Goal: Information Seeking & Learning: Learn about a topic

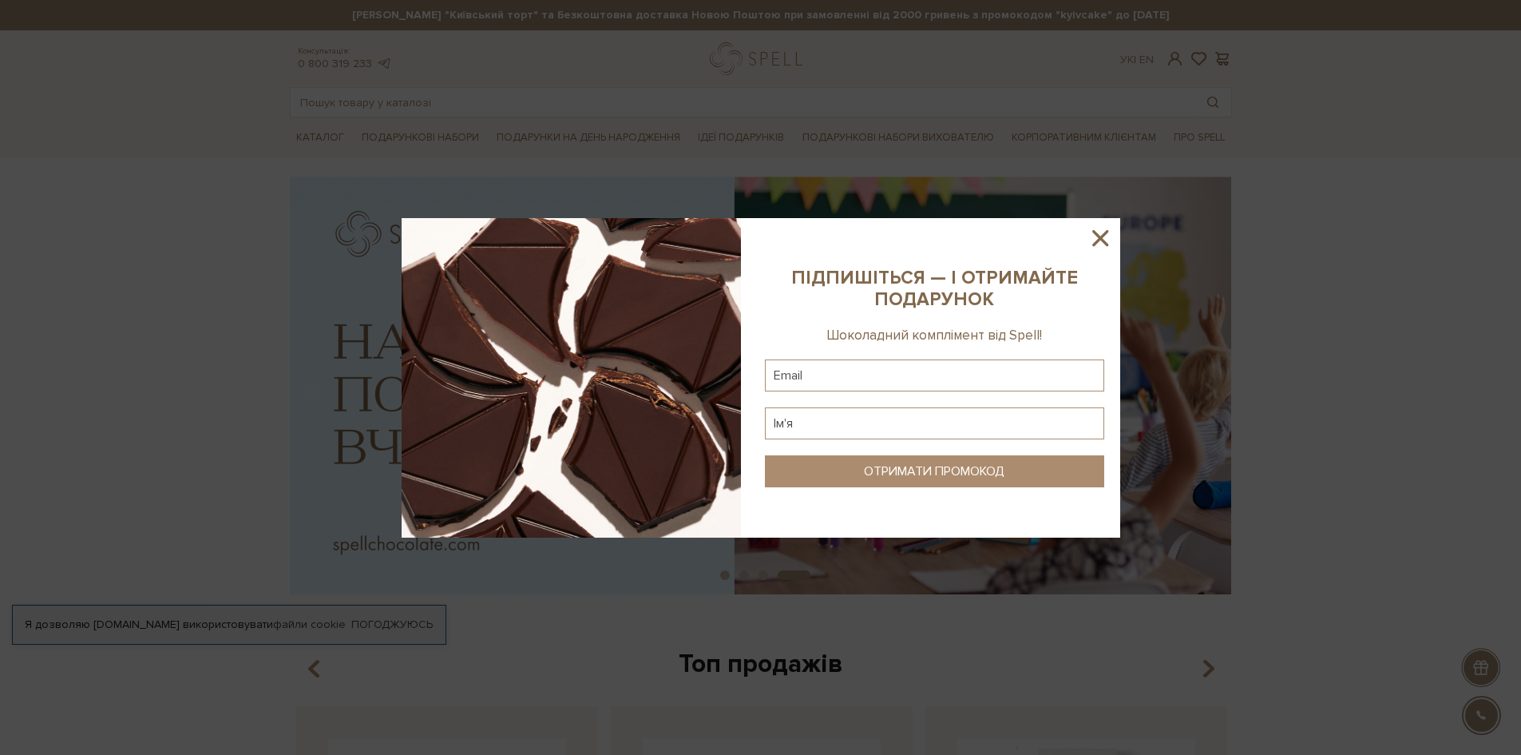
click at [1103, 236] on icon at bounding box center [1101, 238] width 16 height 16
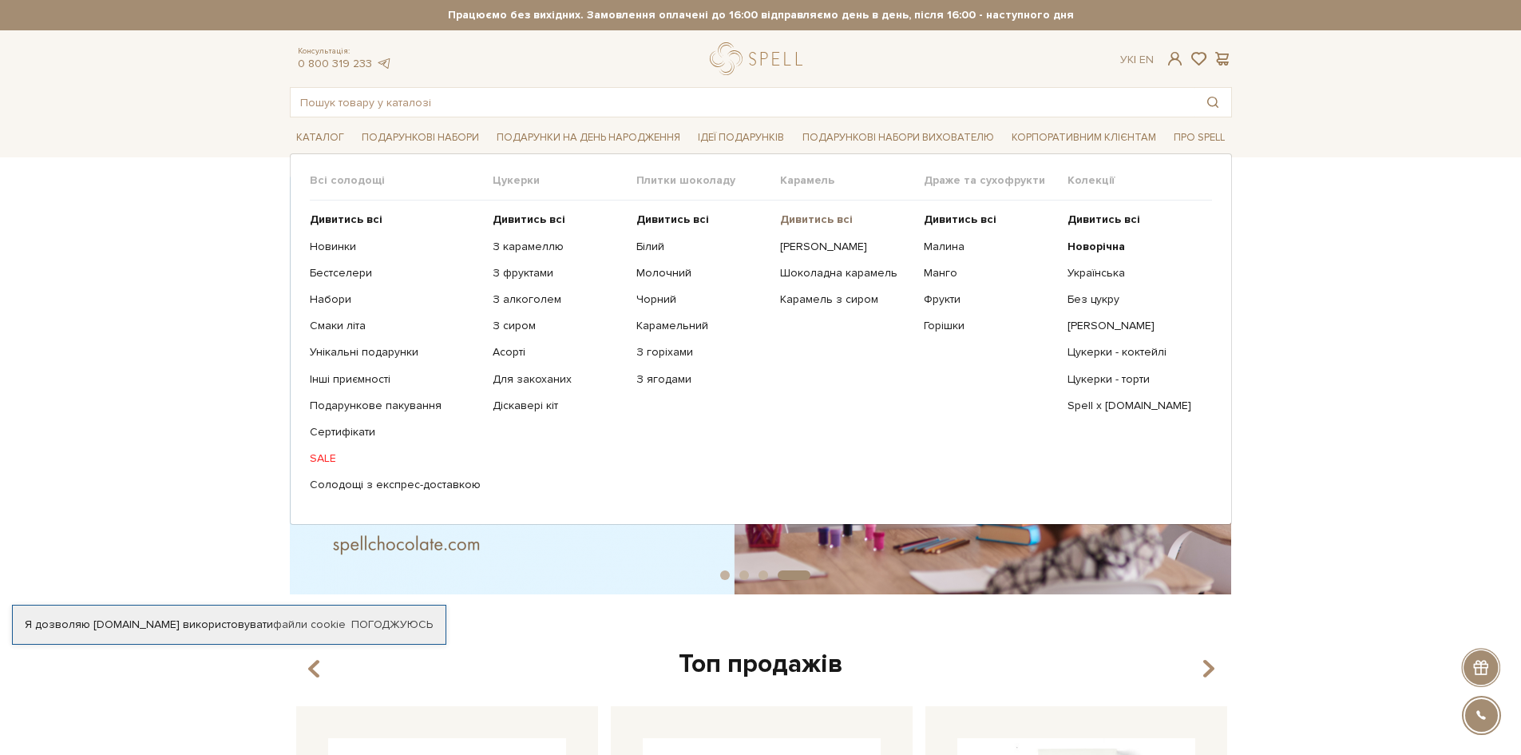
click at [824, 220] on b "Дивитись всі" at bounding box center [816, 219] width 73 height 14
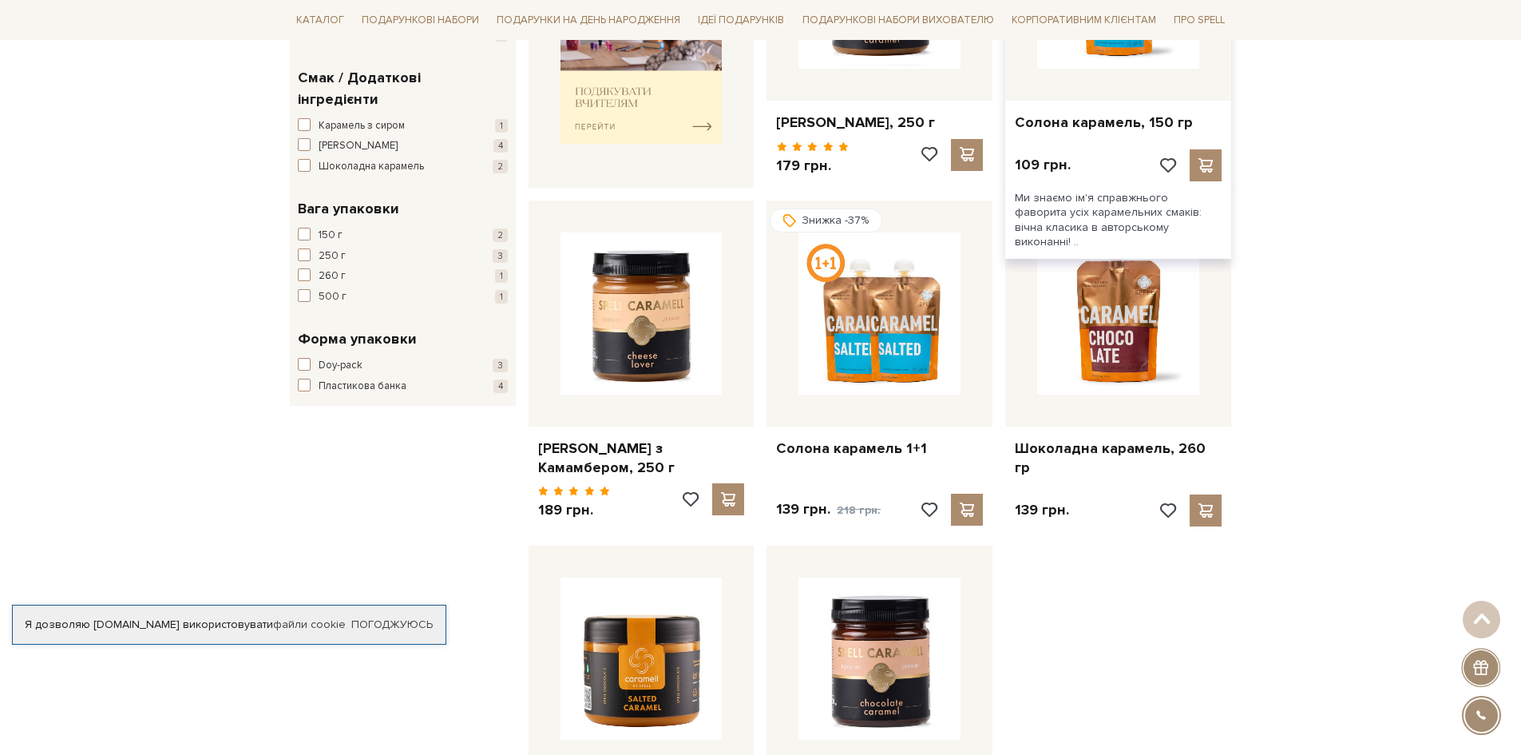
scroll to position [160, 0]
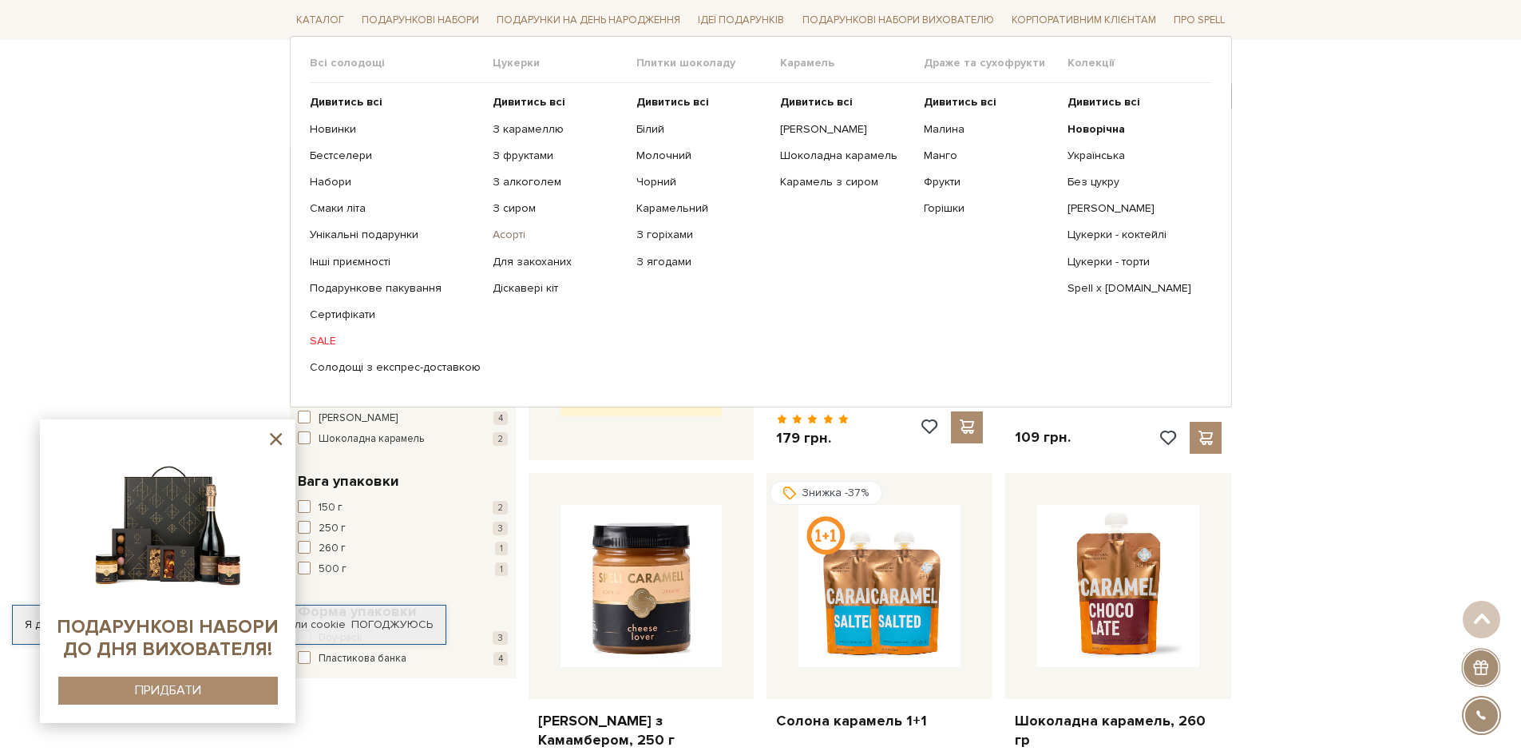
click at [514, 232] on link "Асорті" at bounding box center [559, 235] width 132 height 14
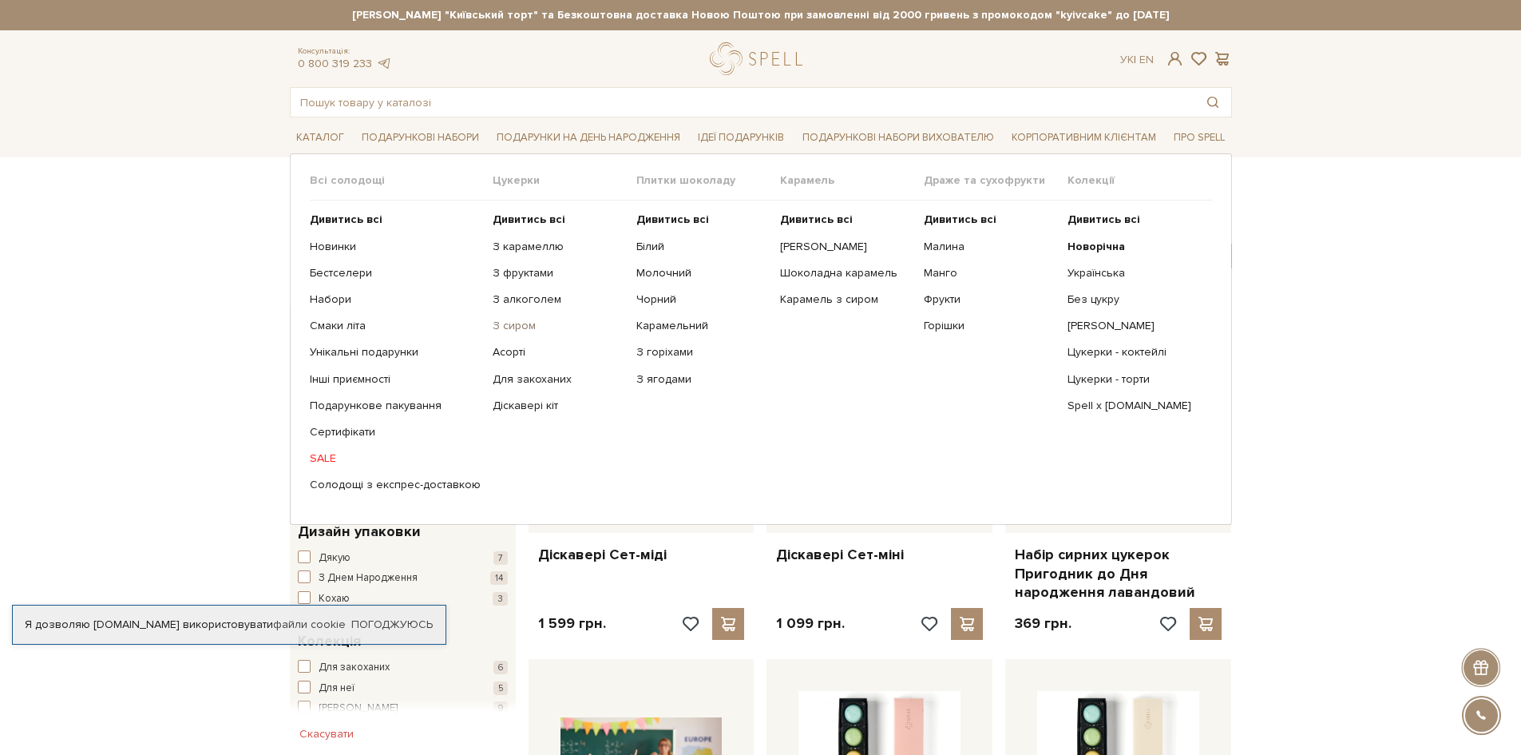
click at [516, 331] on link "З сиром" at bounding box center [559, 326] width 132 height 14
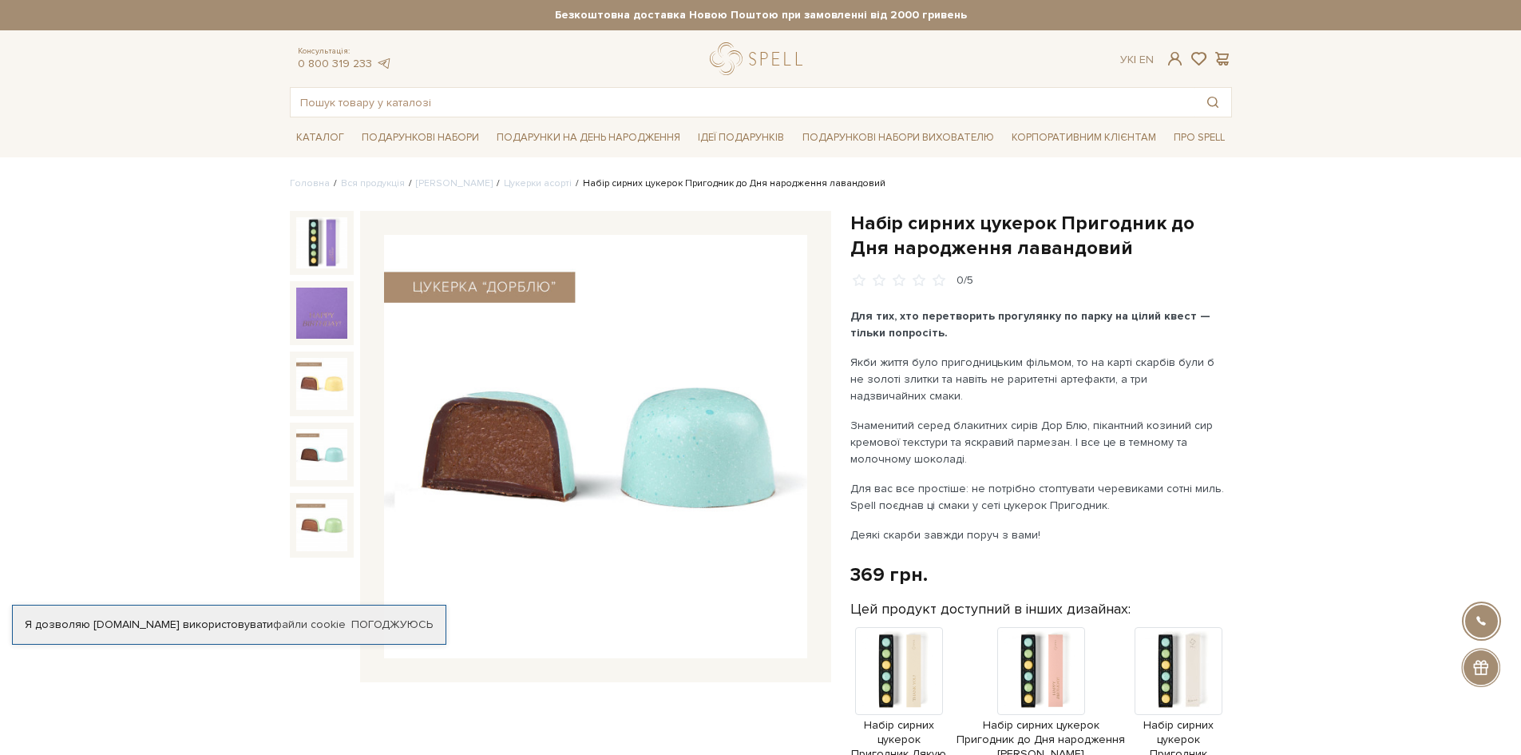
click at [321, 461] on img at bounding box center [321, 454] width 51 height 51
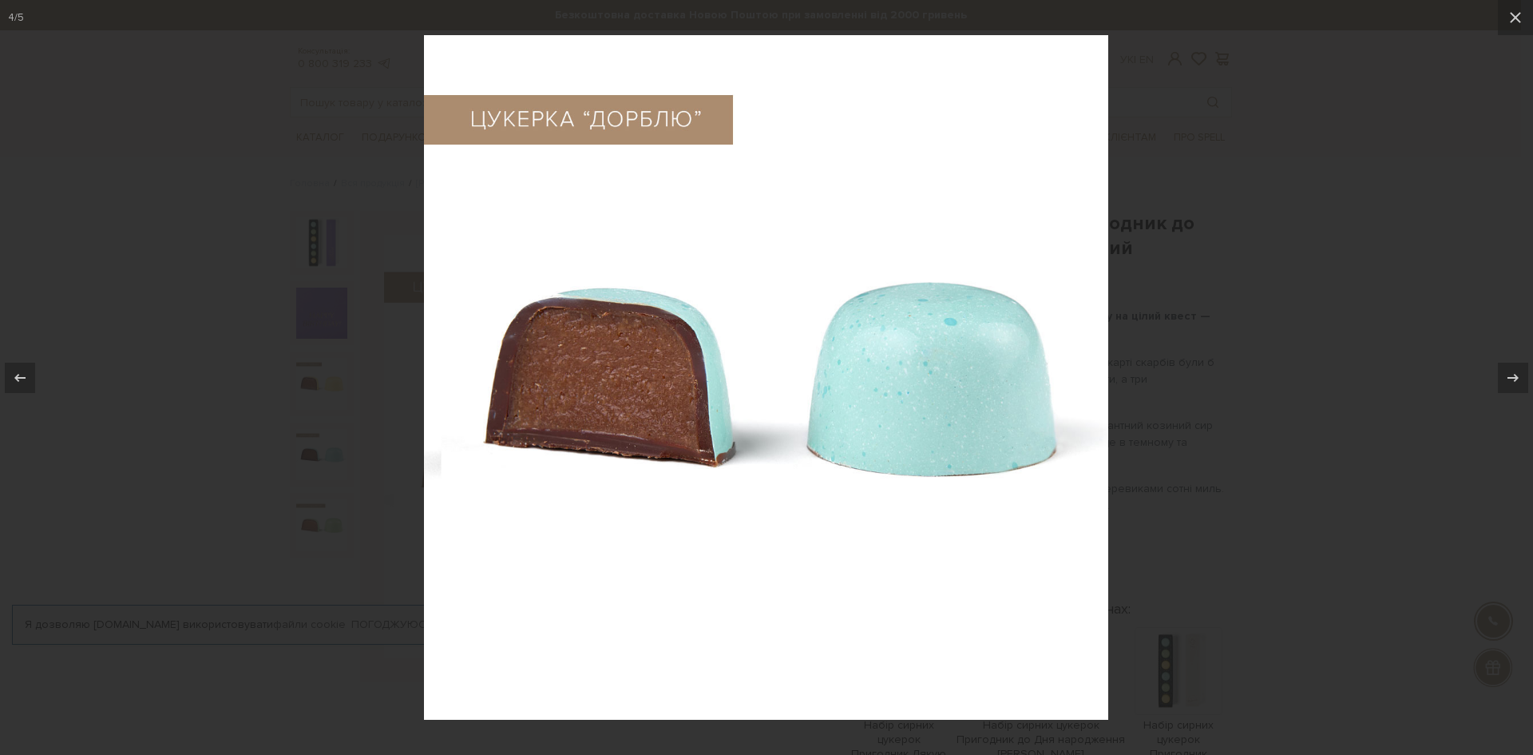
click at [351, 363] on div at bounding box center [766, 377] width 1533 height 755
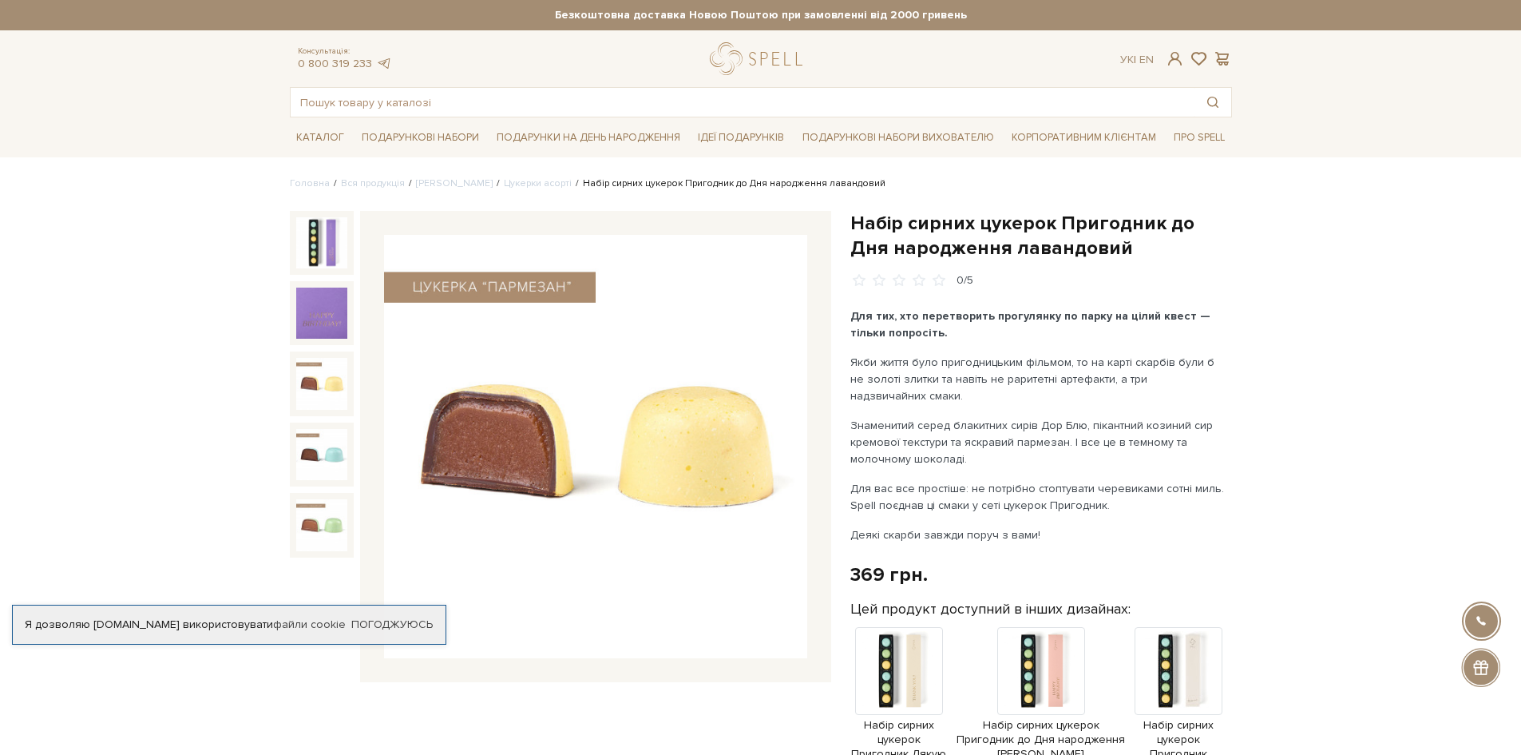
click at [319, 383] on img at bounding box center [321, 383] width 51 height 51
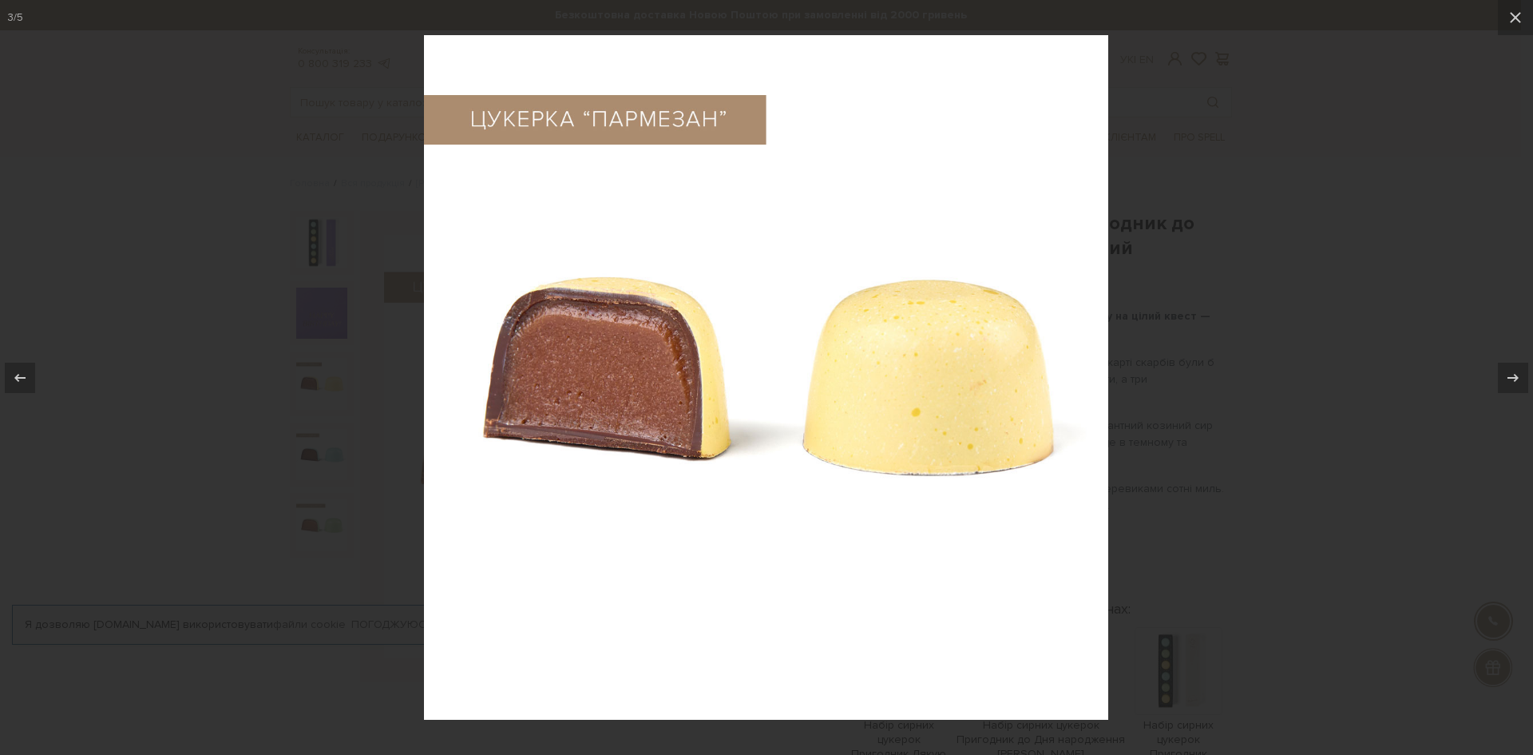
click at [330, 502] on div at bounding box center [766, 377] width 1533 height 755
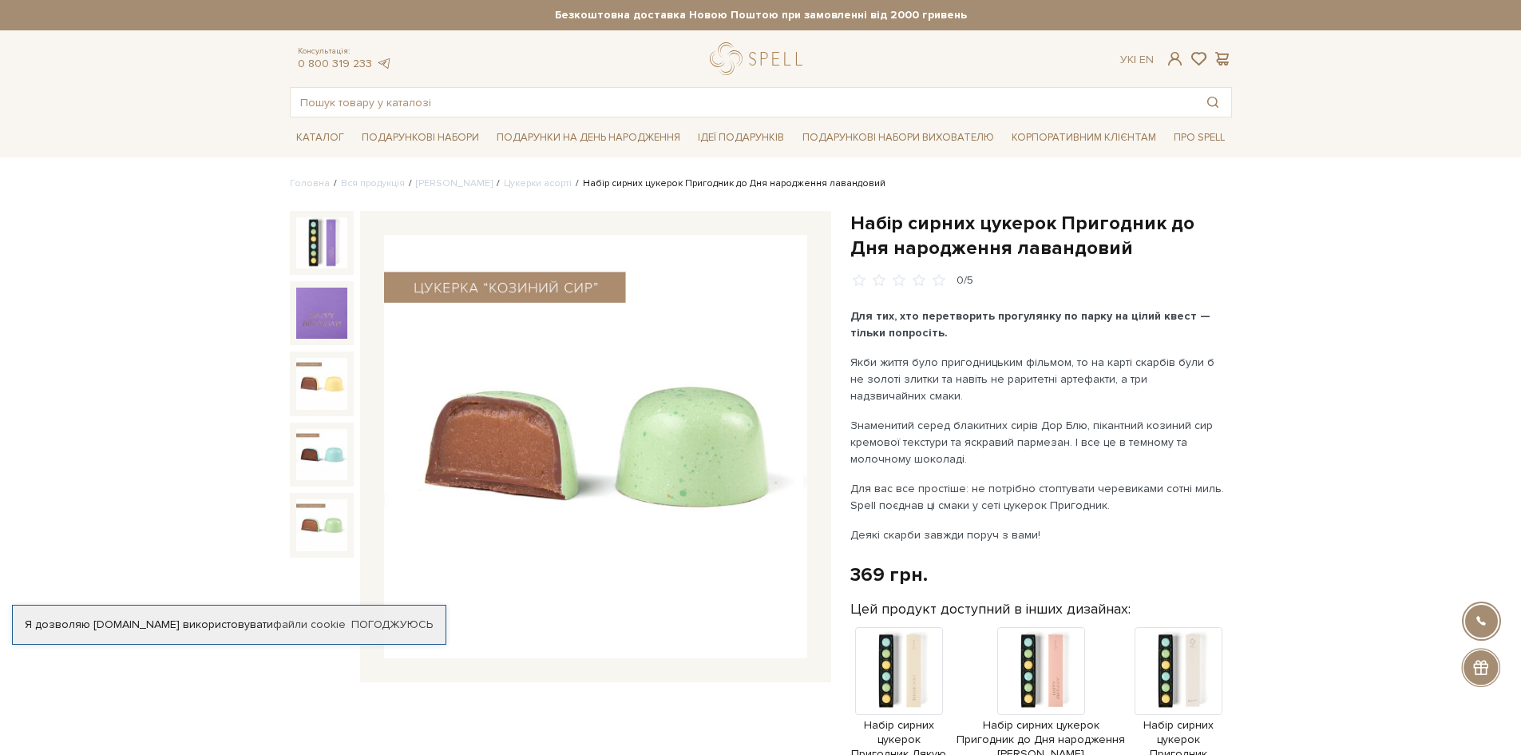
click at [331, 522] on img at bounding box center [321, 524] width 51 height 51
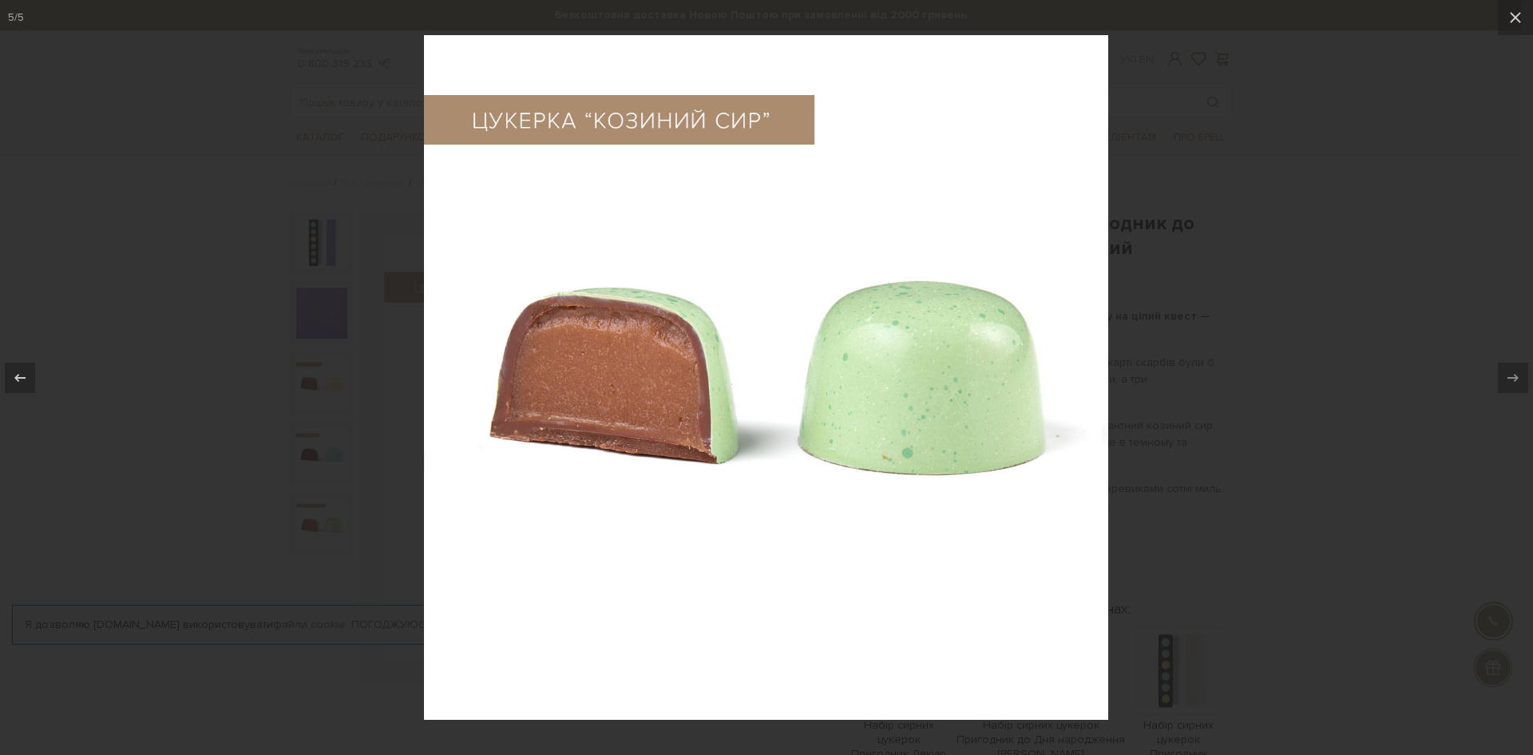
click at [1327, 291] on div at bounding box center [766, 377] width 1533 height 755
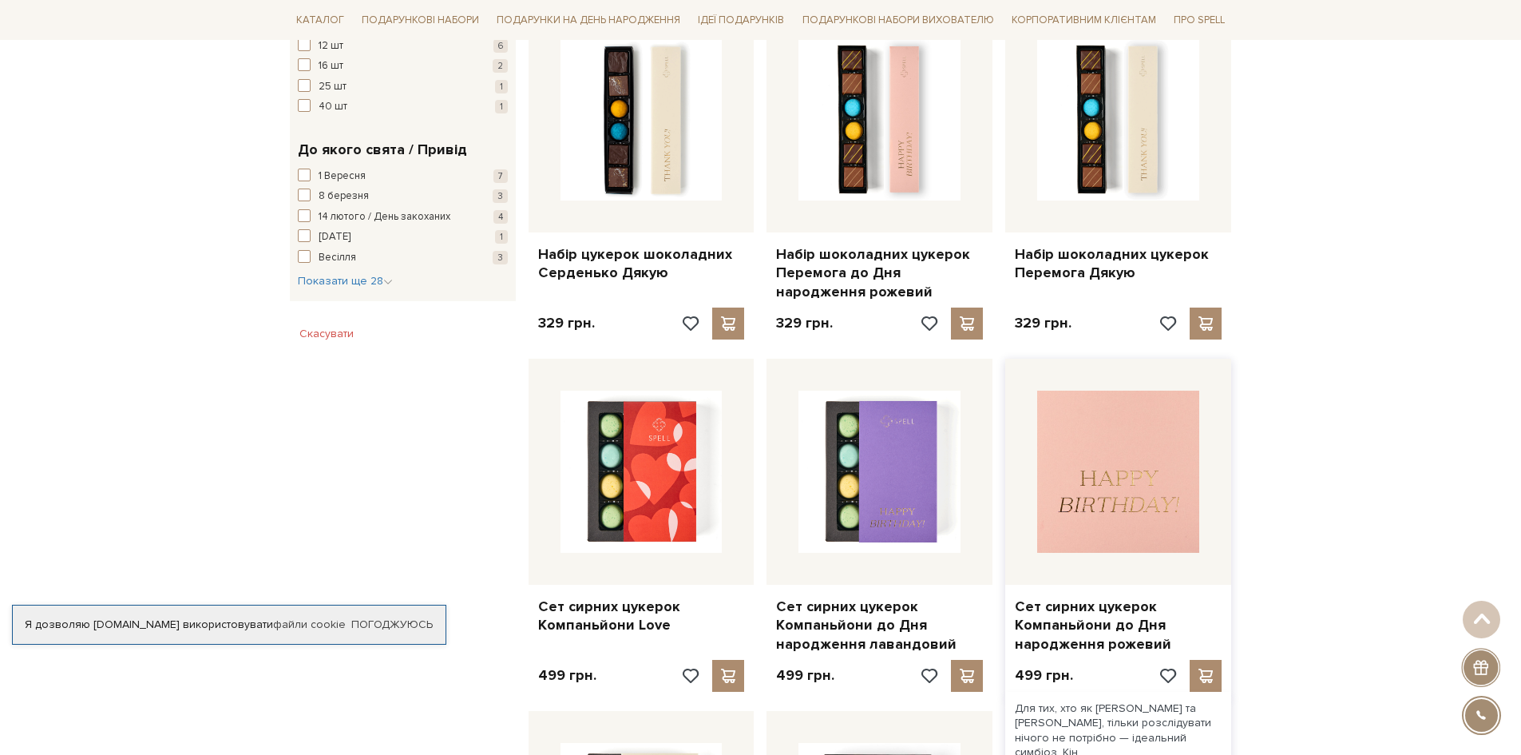
scroll to position [1518, 0]
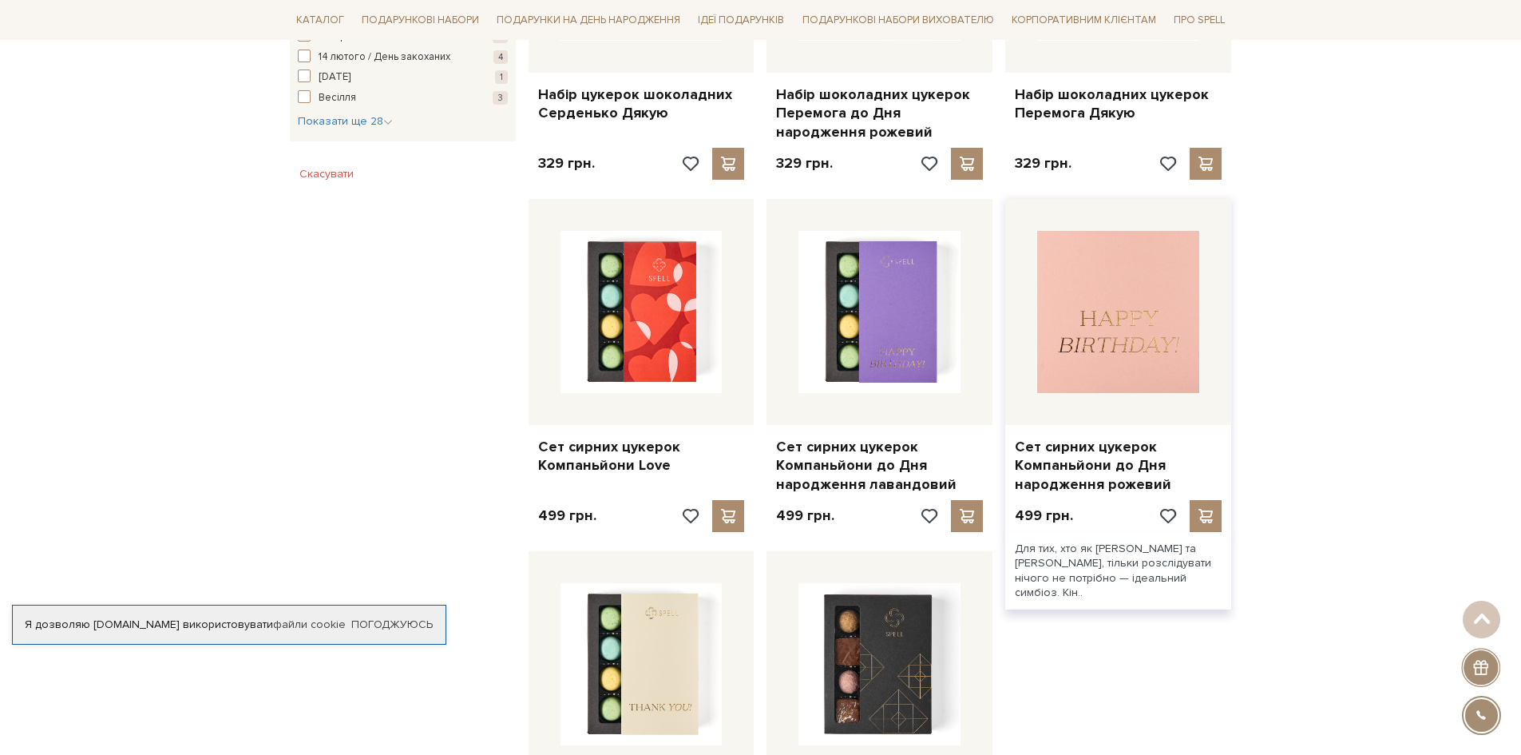
click at [1115, 327] on img at bounding box center [1118, 312] width 162 height 162
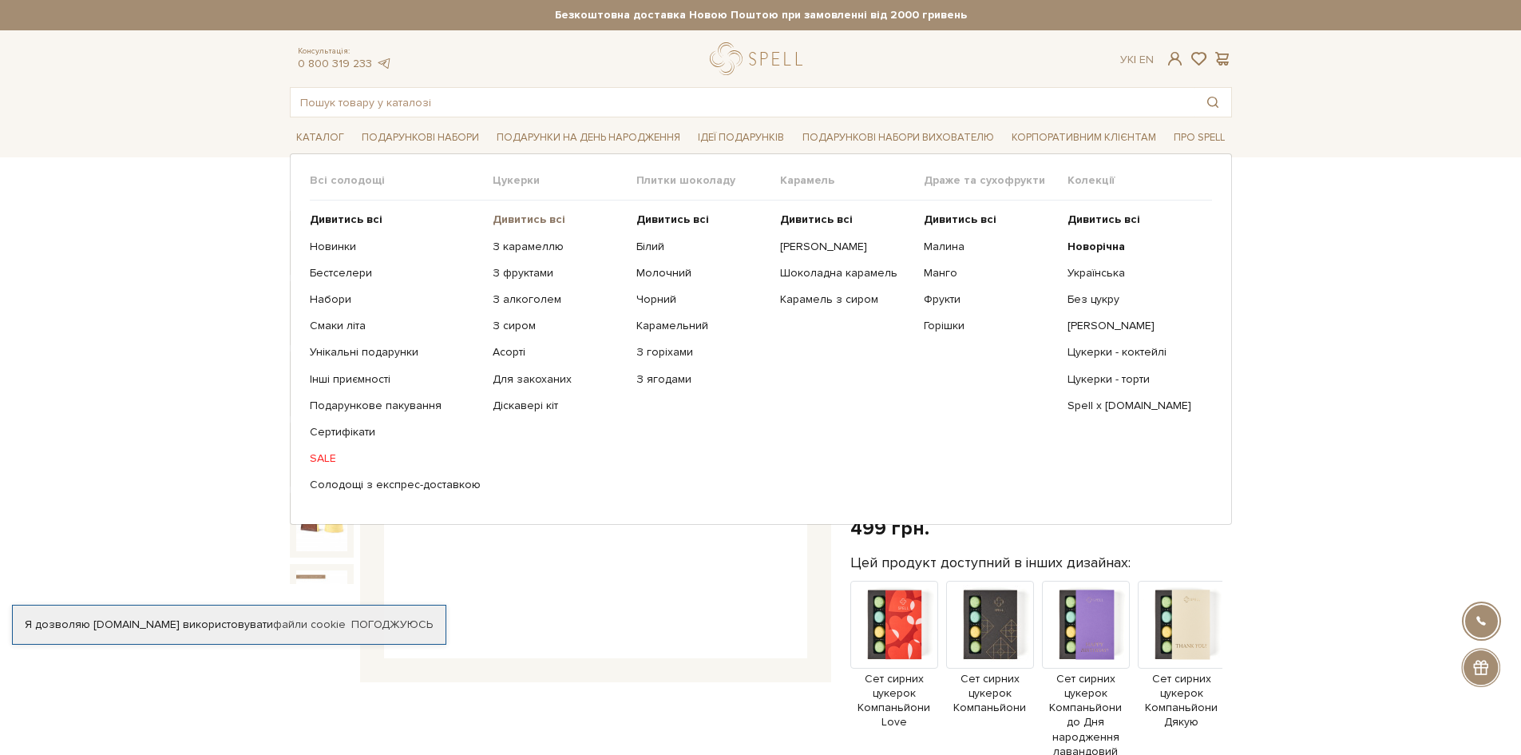
click at [508, 215] on b "Дивитись всі" at bounding box center [529, 219] width 73 height 14
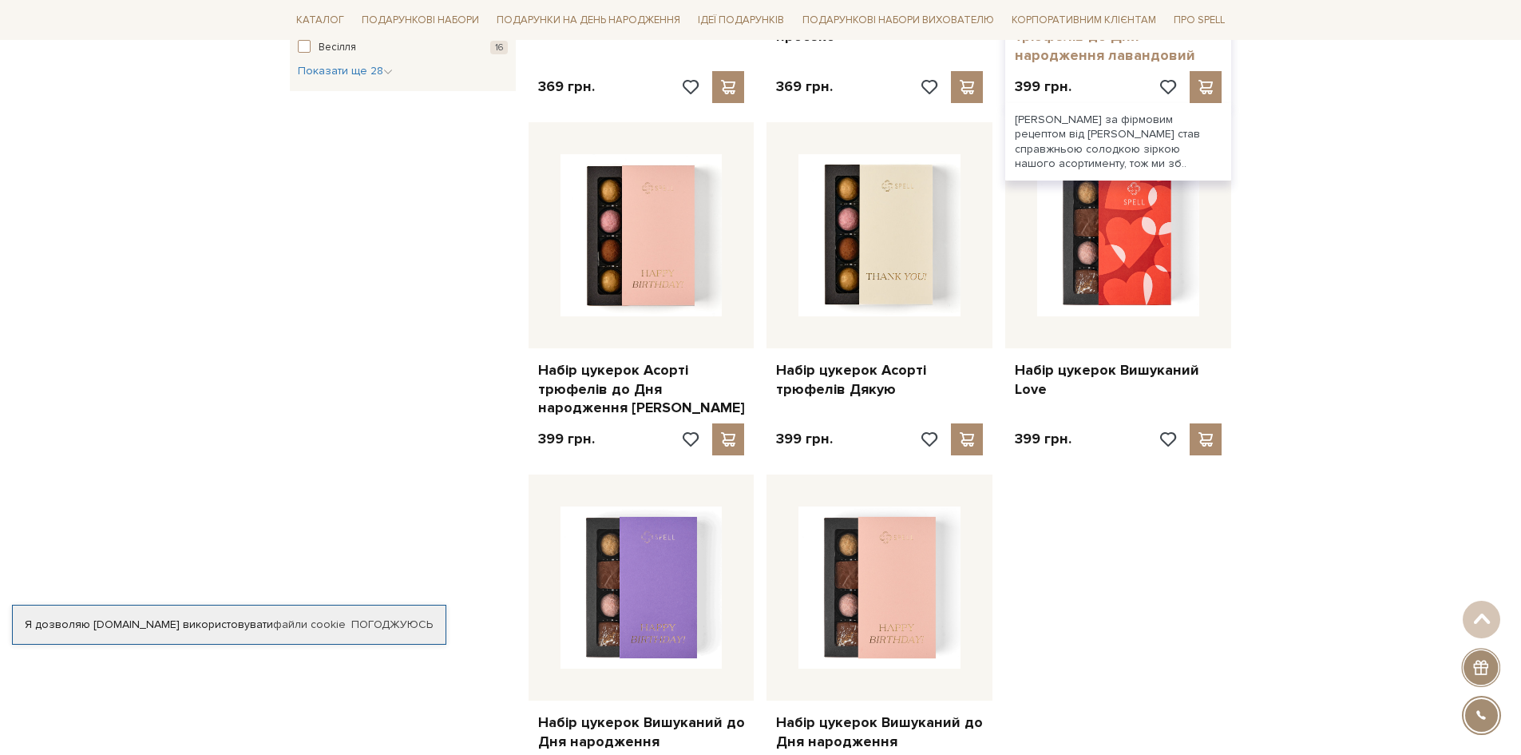
scroll to position [1837, 0]
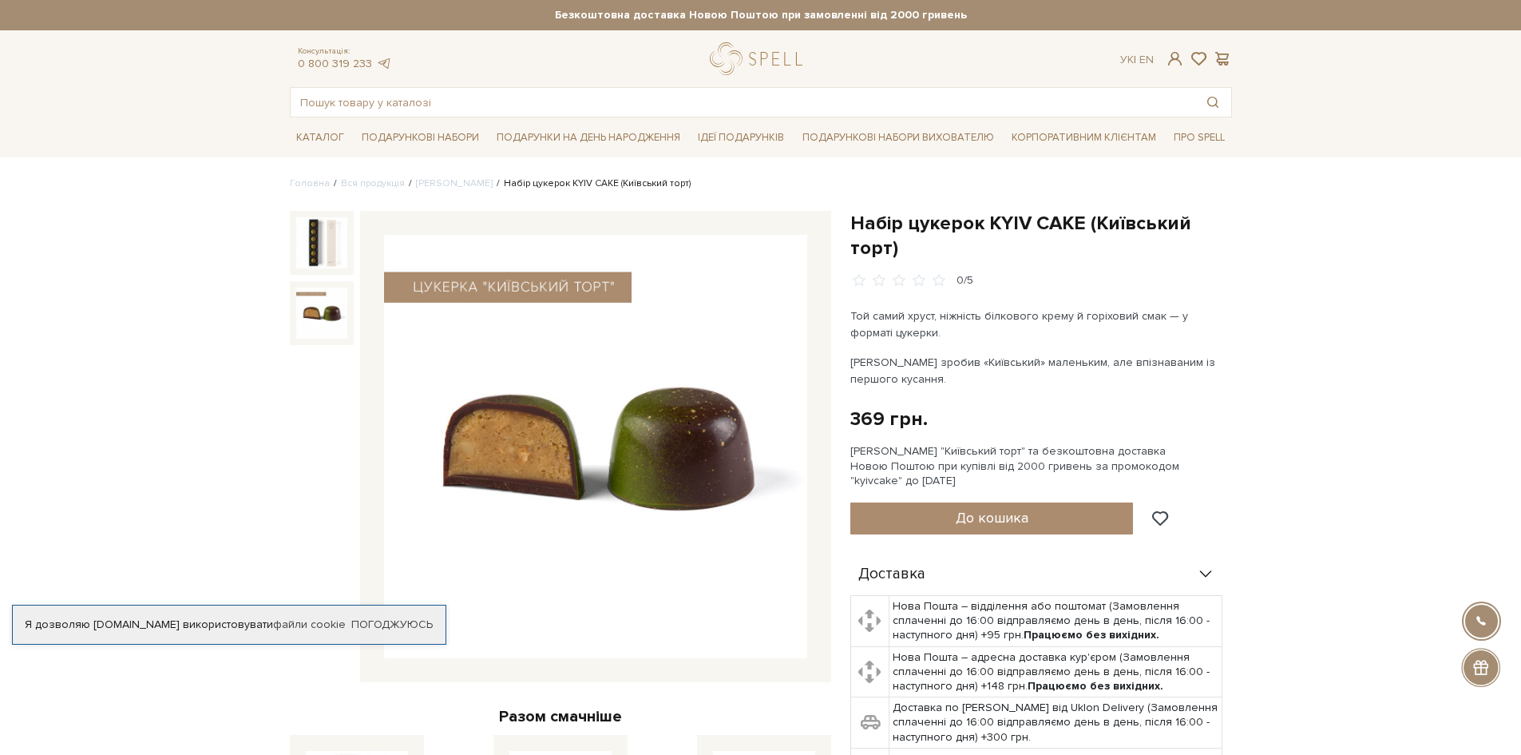
click at [316, 313] on img at bounding box center [321, 313] width 51 height 51
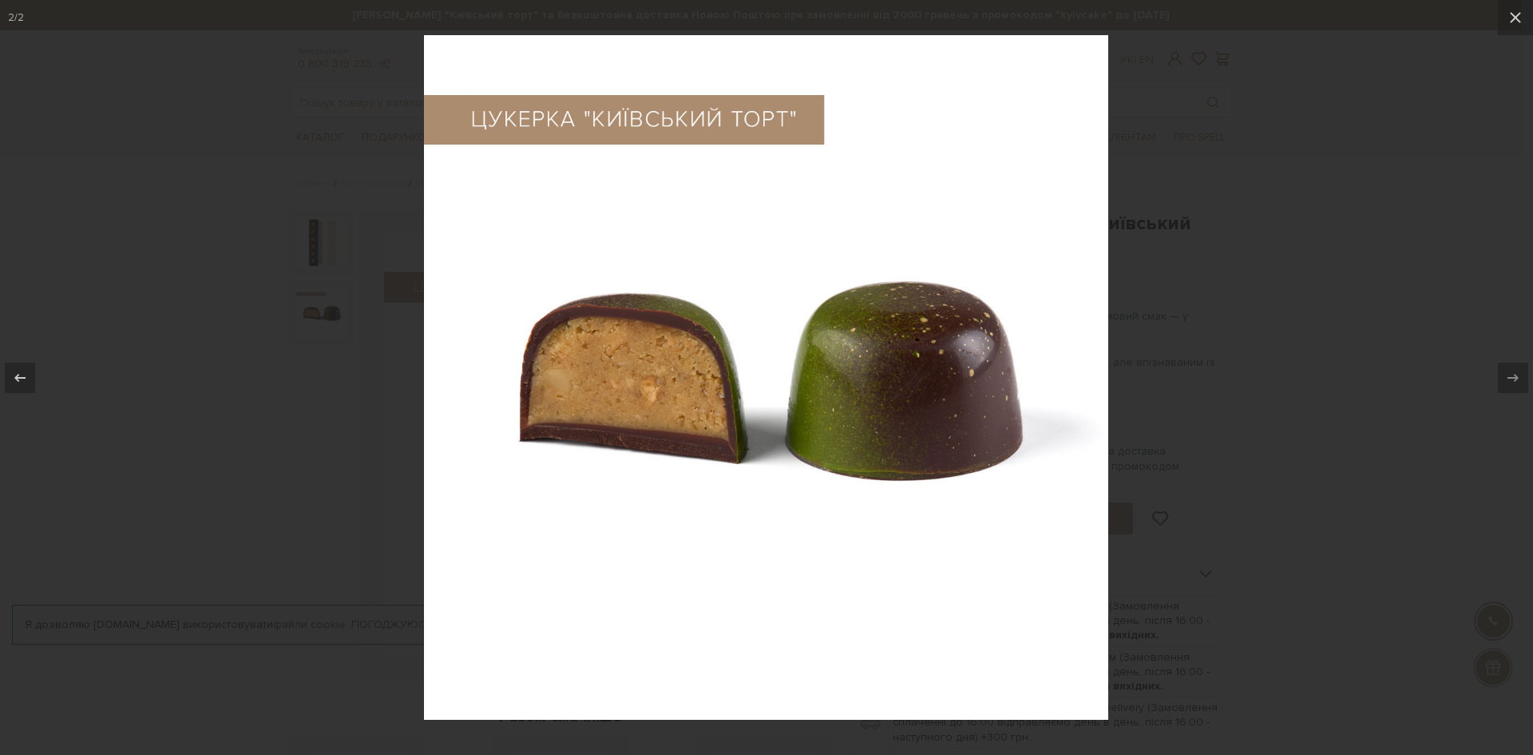
click at [1232, 200] on div at bounding box center [766, 377] width 1533 height 755
